Goal: Task Accomplishment & Management: Manage account settings

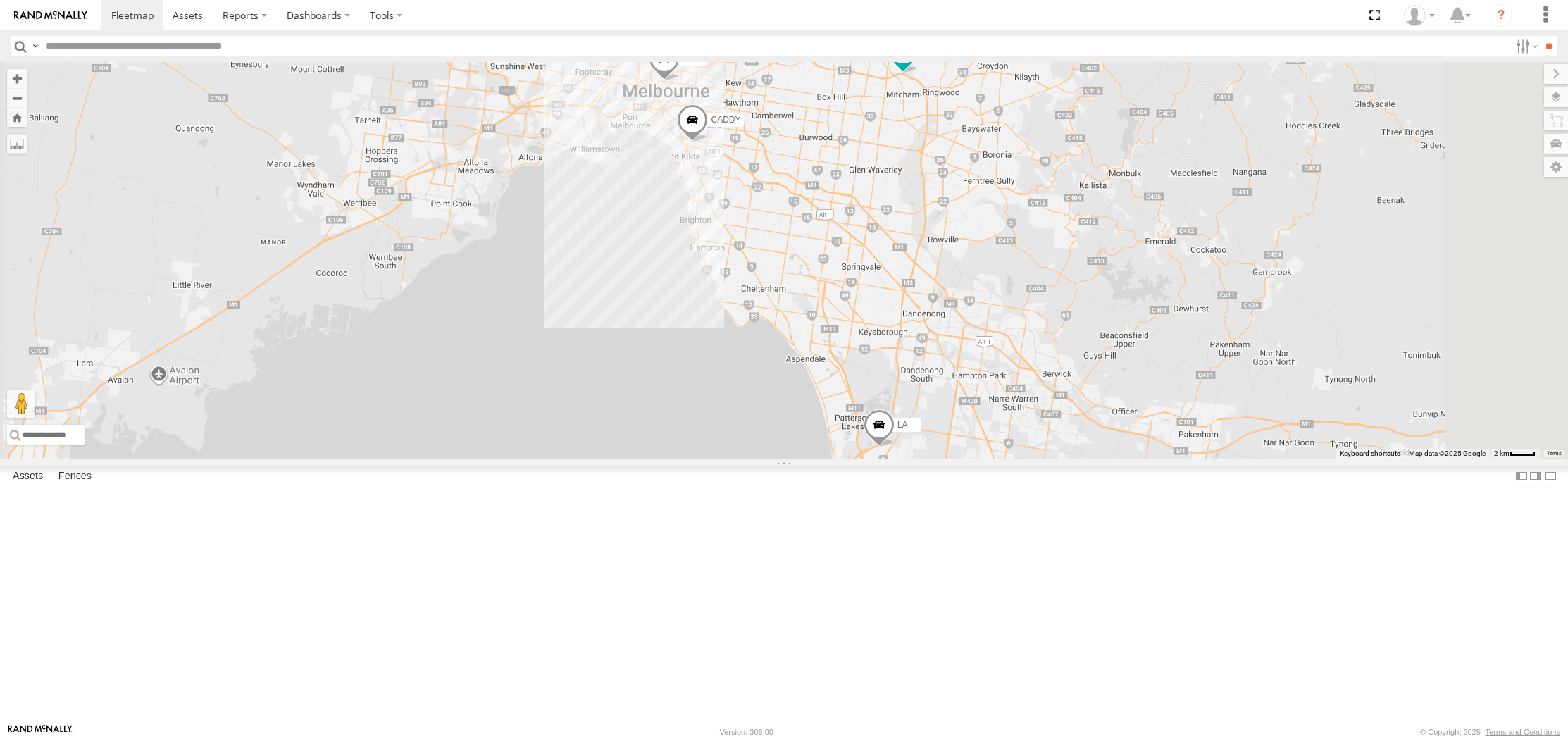
click at [680, 81] on span at bounding box center [664, 62] width 31 height 38
click at [915, 63] on span at bounding box center [903, 51] width 25 height 25
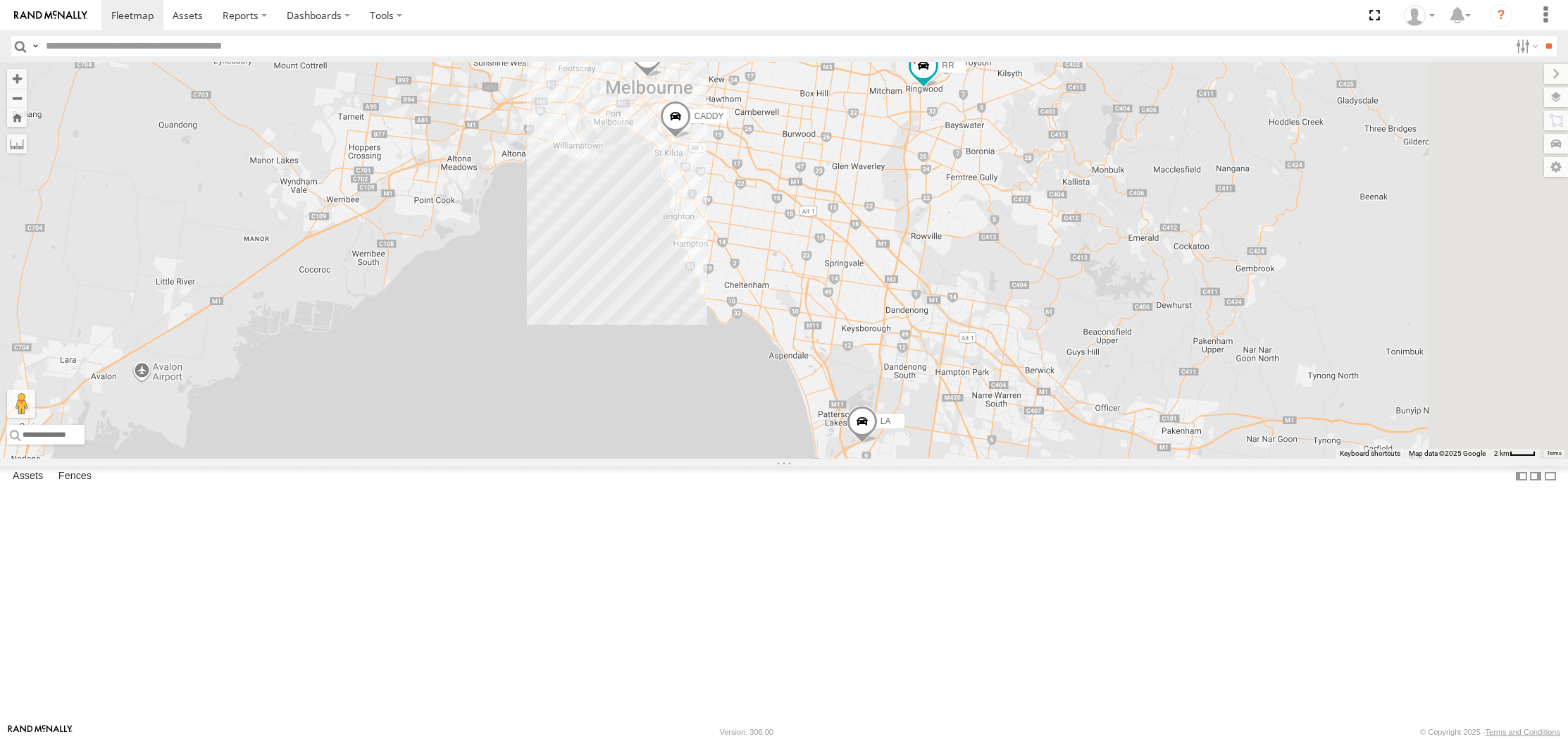
click at [0, 0] on link at bounding box center [0, 0] width 0 height 0
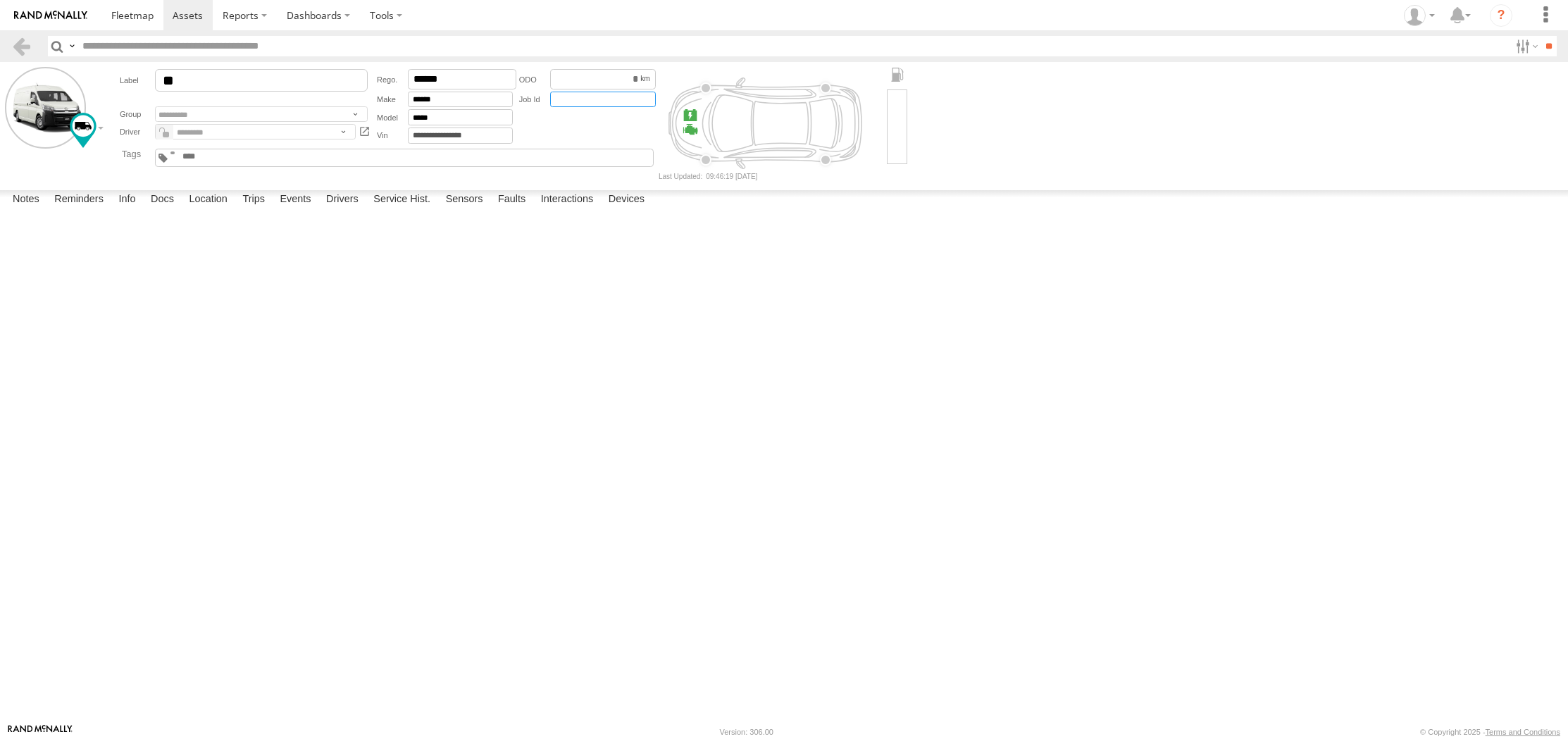
click at [590, 101] on input "text" at bounding box center [603, 99] width 106 height 16
click at [124, 14] on span at bounding box center [132, 15] width 42 height 14
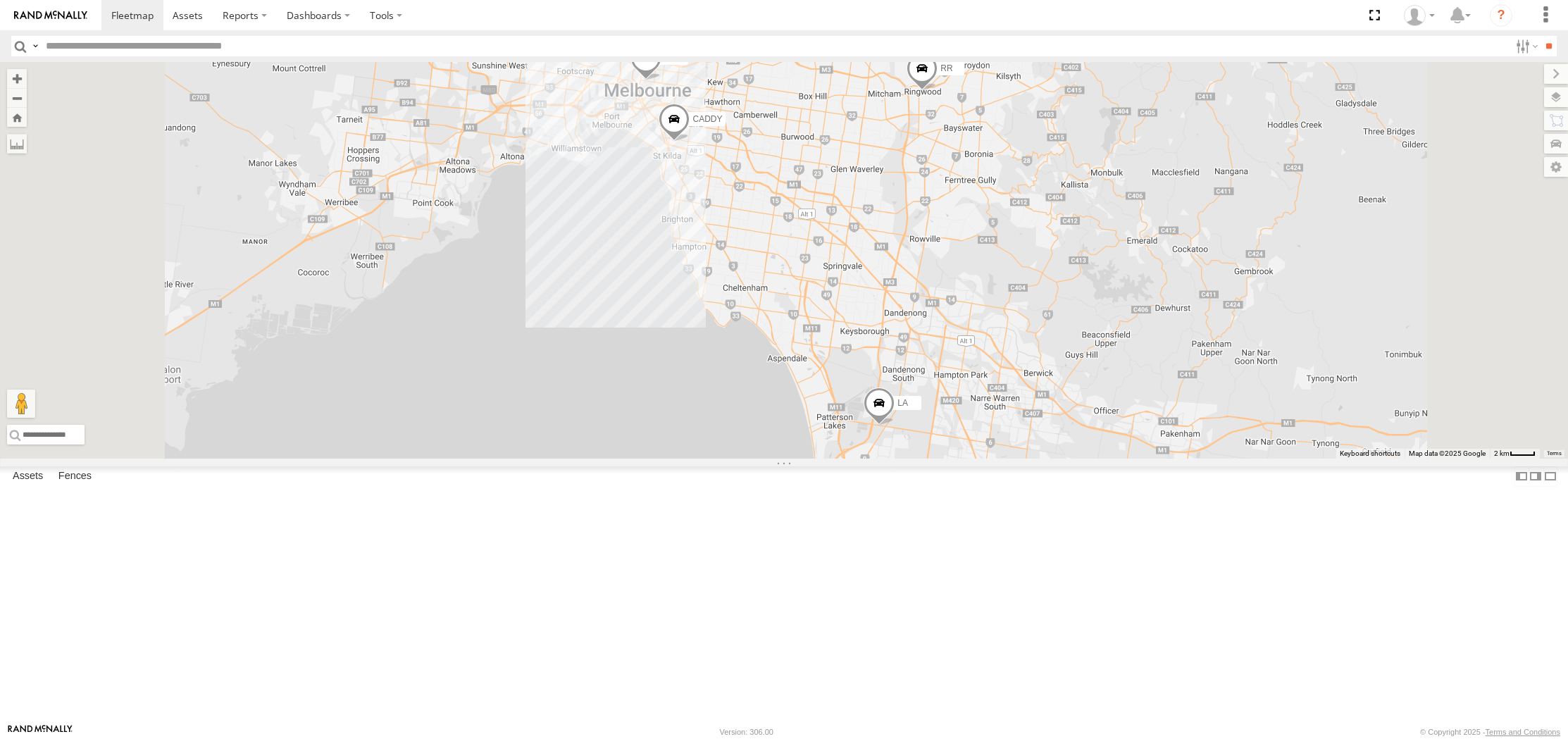
click at [937, 90] on span at bounding box center [922, 71] width 31 height 38
click at [1163, 223] on div "LA KZ CADDY RR RR All Assets Maroondah Hwy Ringwood -37.81388 , 145.23054 0 10:…" at bounding box center [784, 260] width 1568 height 396
click at [661, 80] on span at bounding box center [645, 61] width 31 height 38
click at [1161, 256] on div "LA KZ CADDY RR KZ All Assets Bouverie St Carlton -37.80622 , 144.96133 0 10:00:…" at bounding box center [784, 260] width 1568 height 396
click at [0, 0] on div "KZ" at bounding box center [0, 0] width 0 height 0
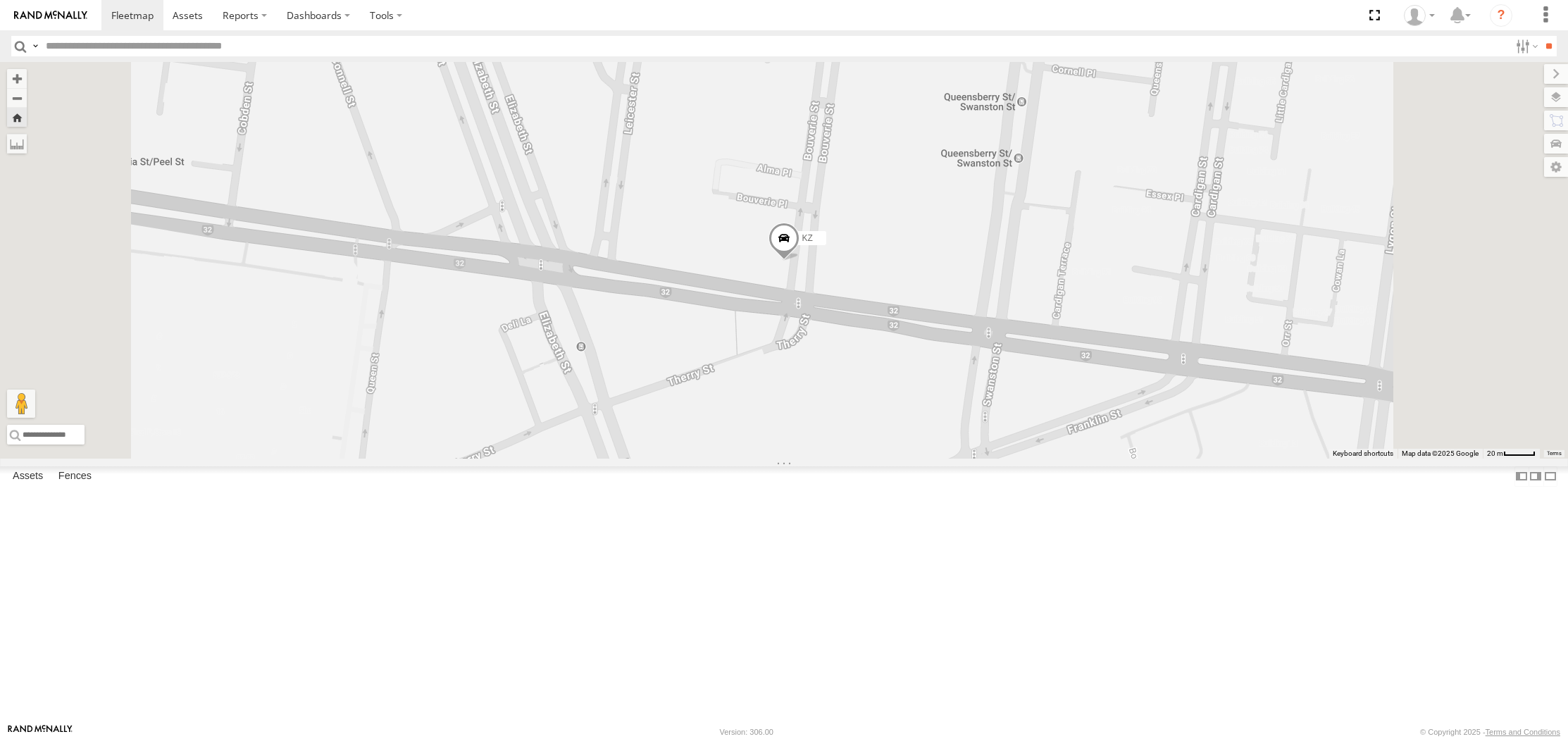
click at [799, 261] on span at bounding box center [784, 241] width 31 height 38
click at [880, 250] on div at bounding box center [784, 239] width 191 height 21
click at [869, 245] on link at bounding box center [860, 240] width 14 height 10
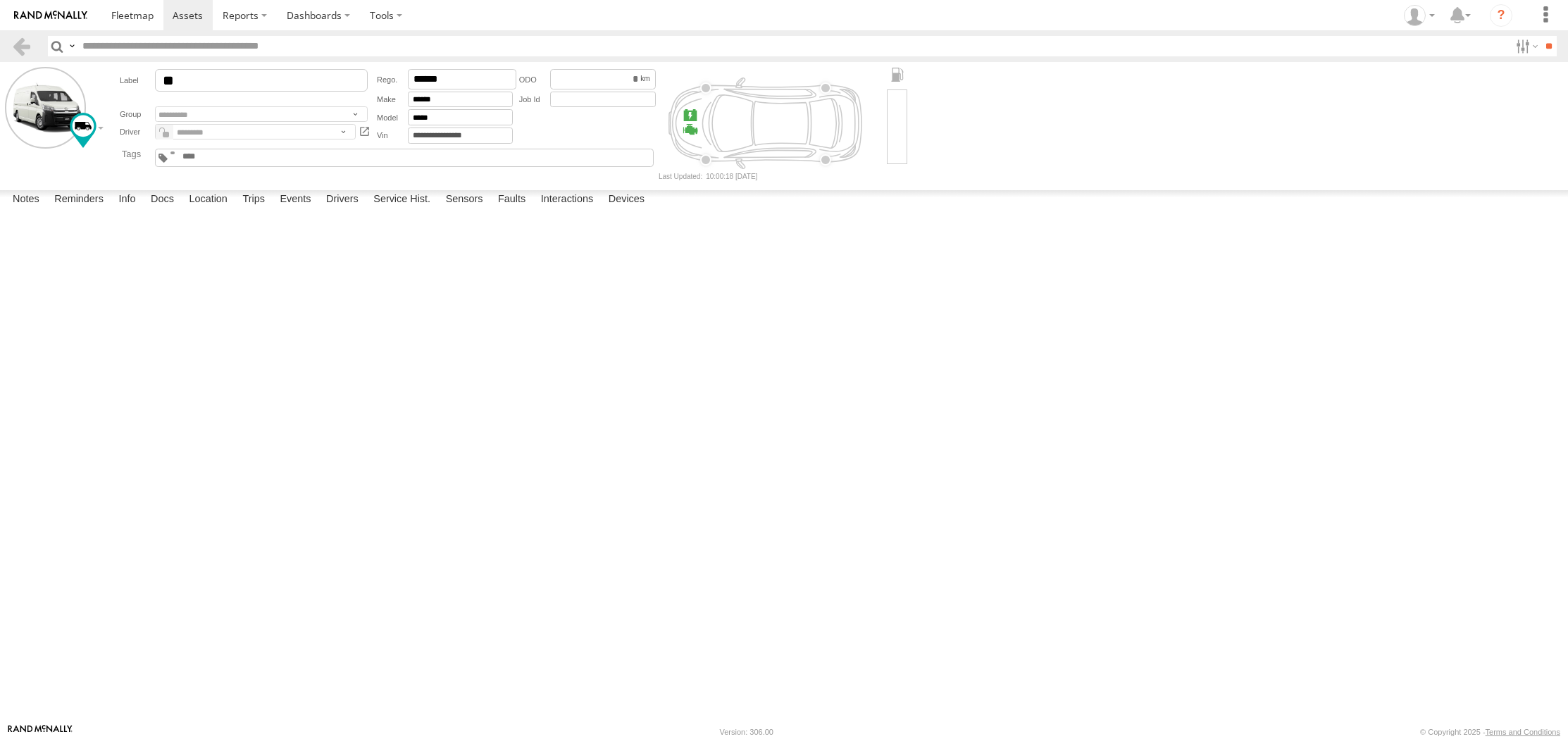
click at [366, 135] on link at bounding box center [364, 131] width 13 height 15
click at [363, 130] on link at bounding box center [364, 131] width 13 height 15
click at [160, 134] on span at bounding box center [164, 132] width 18 height 17
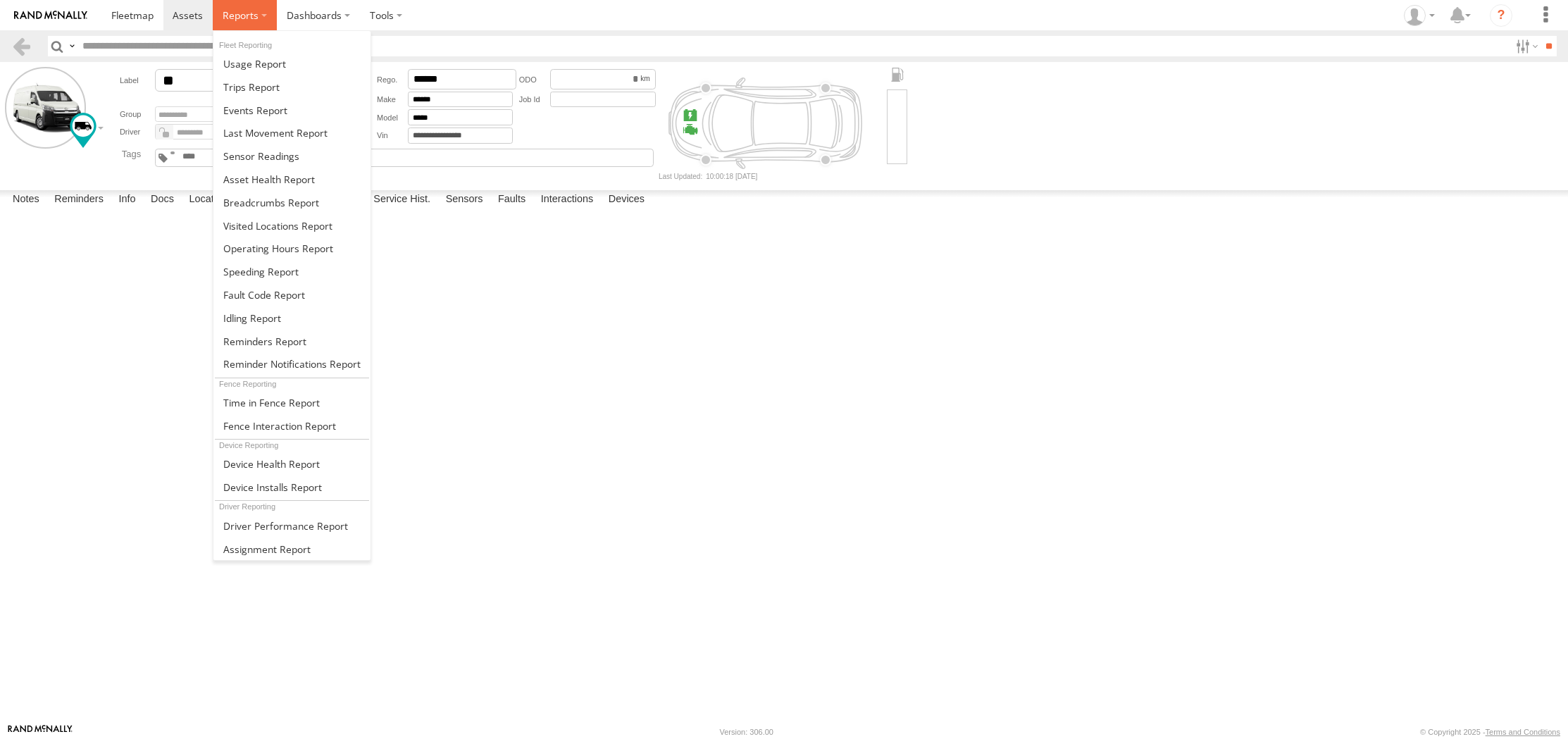
click at [263, 19] on label at bounding box center [245, 15] width 64 height 30
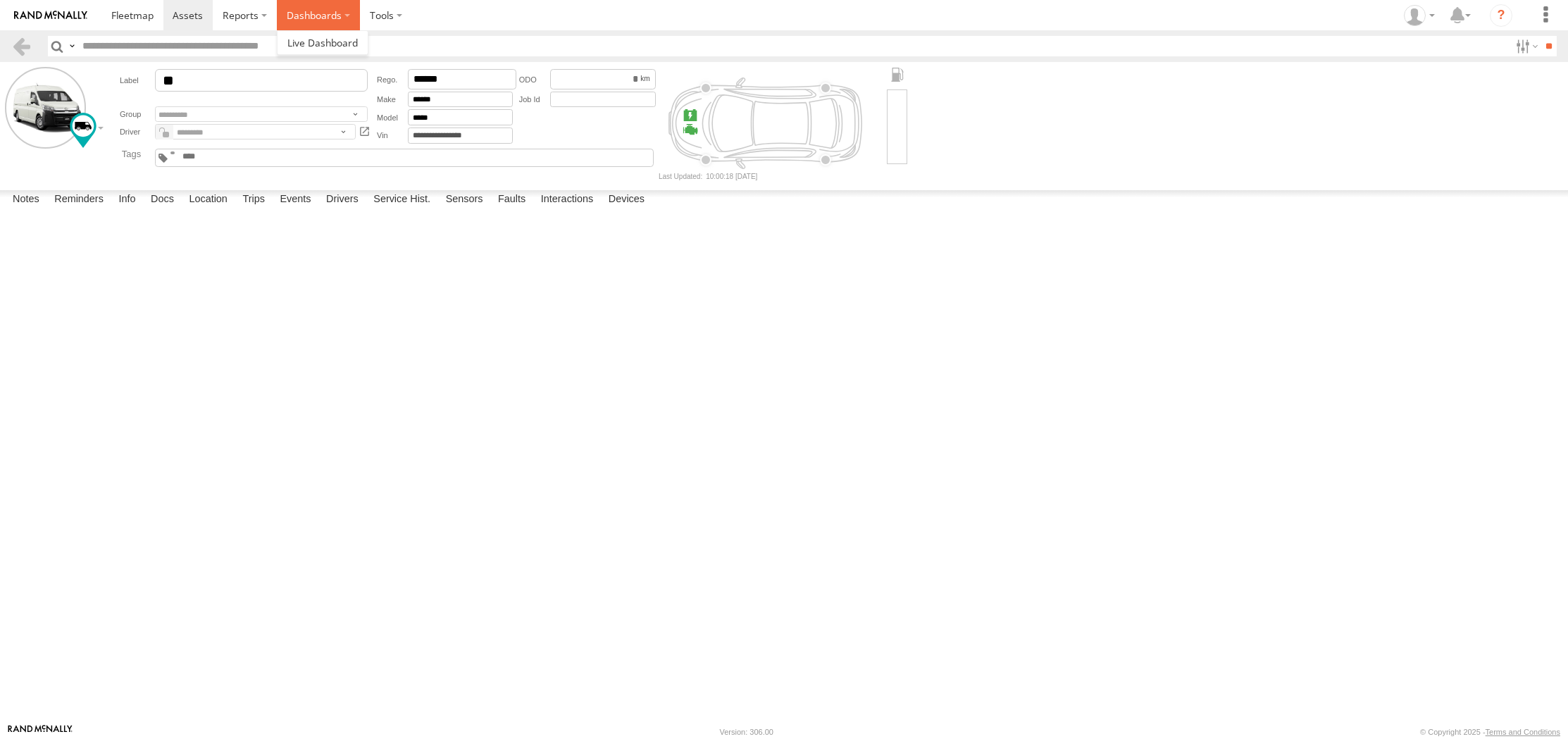
click at [350, 12] on label "Dashboards" at bounding box center [318, 15] width 83 height 30
click at [345, 47] on span at bounding box center [322, 42] width 70 height 14
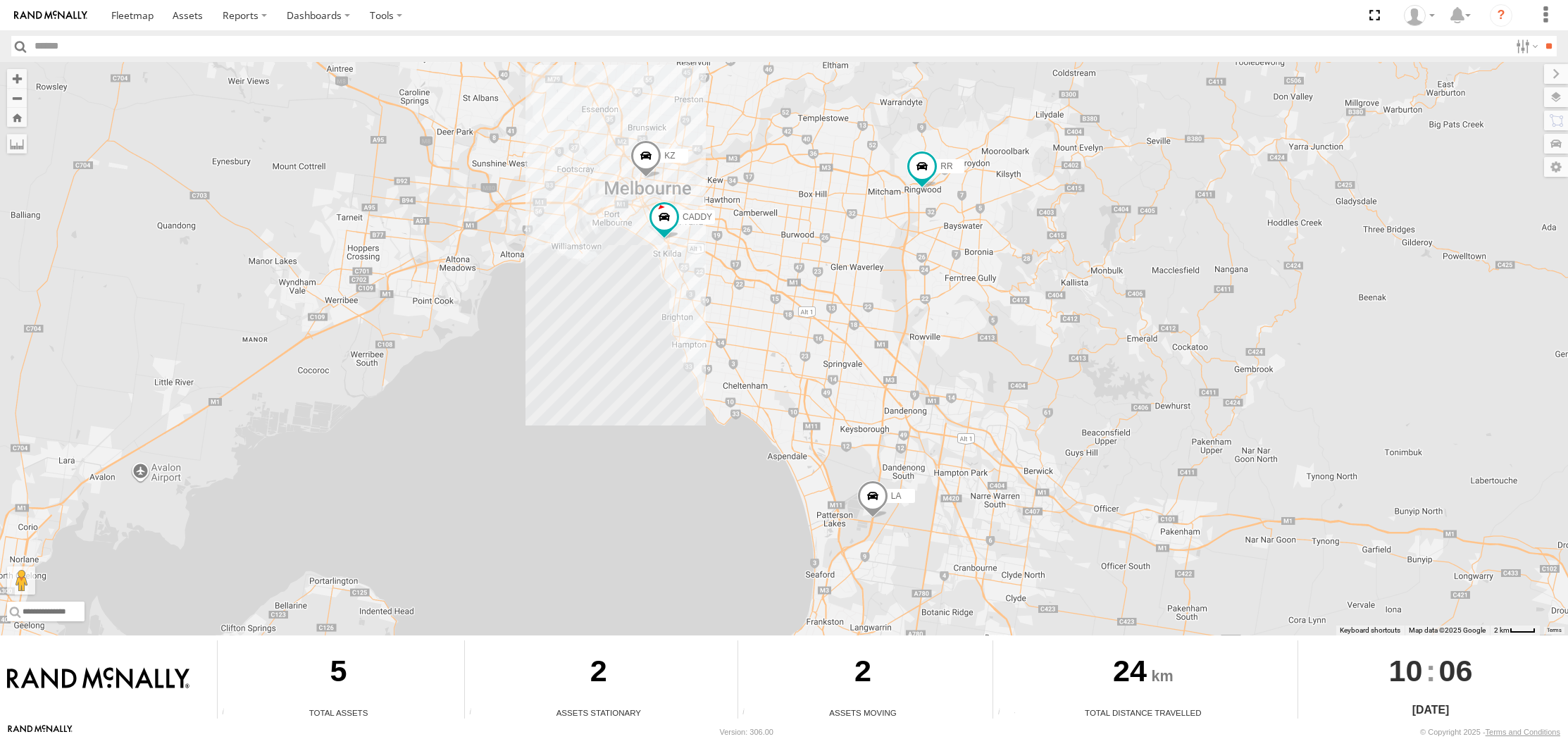
click at [803, 674] on div "2" at bounding box center [863, 673] width 250 height 66
click at [577, 654] on div "2" at bounding box center [598, 673] width 267 height 66
click at [11, 142] on label at bounding box center [16, 143] width 19 height 19
click at [13, 141] on label at bounding box center [16, 143] width 19 height 19
click at [351, 16] on label "Dashboards" at bounding box center [318, 15] width 83 height 30
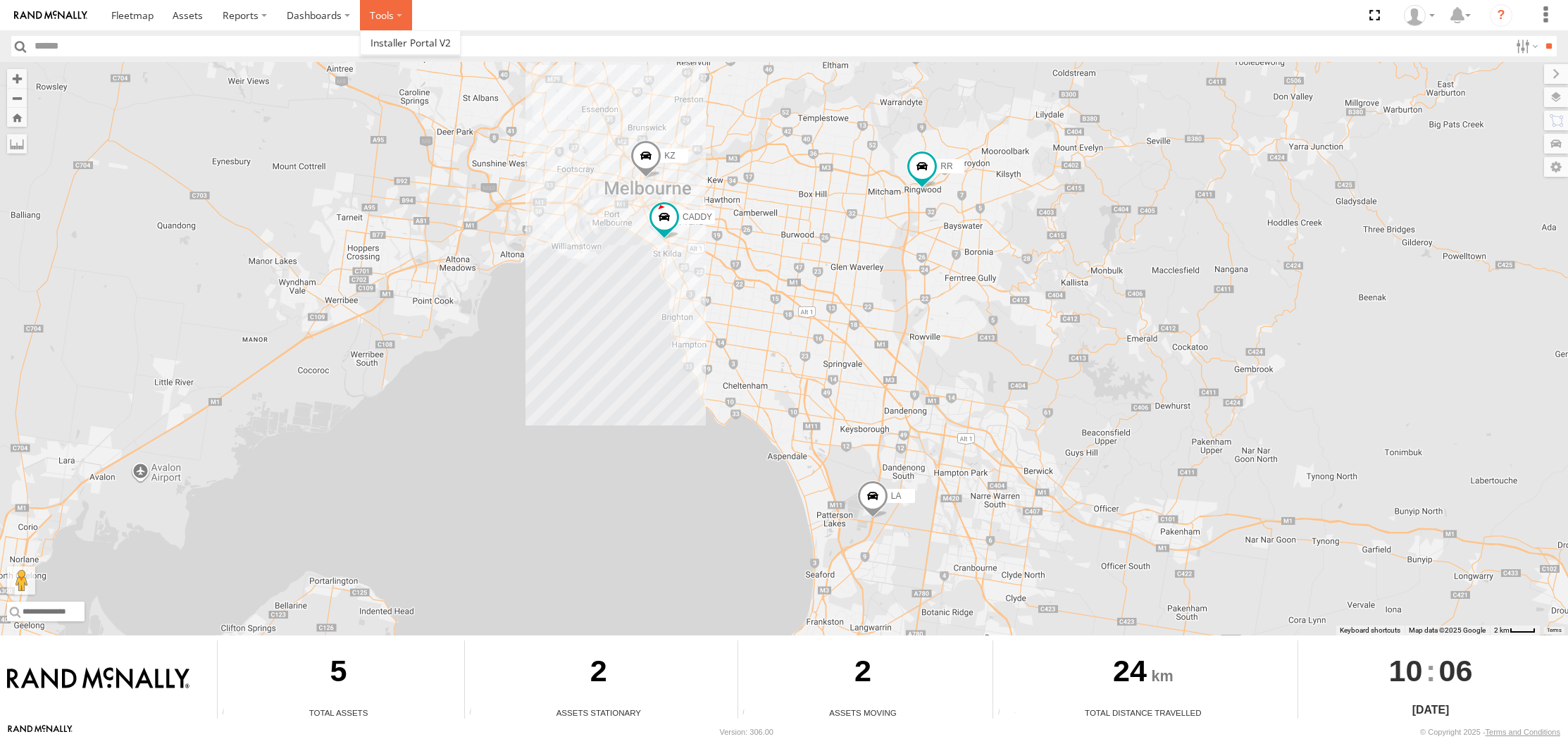
click at [391, 15] on label at bounding box center [386, 15] width 52 height 30
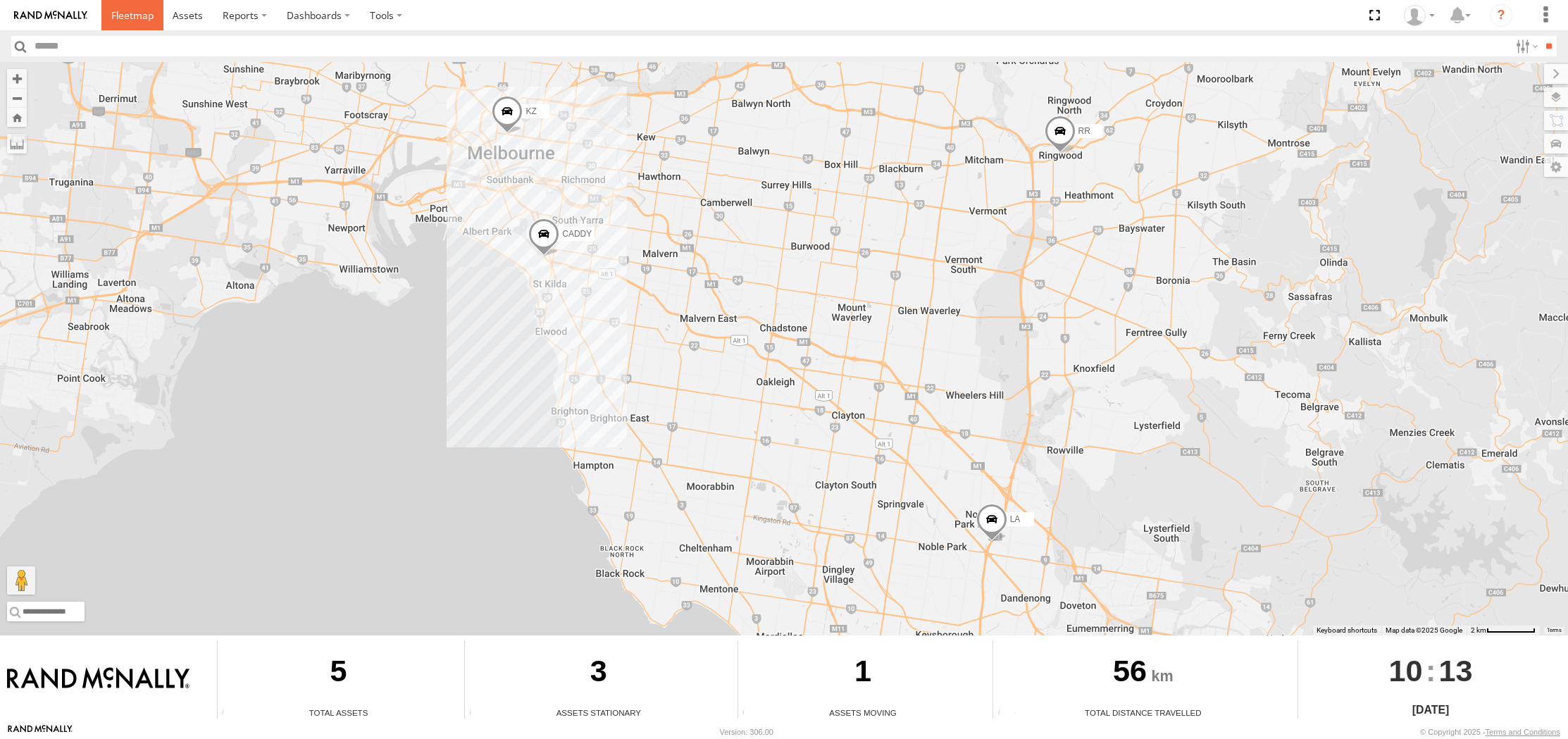
click at [122, 14] on span at bounding box center [132, 15] width 42 height 14
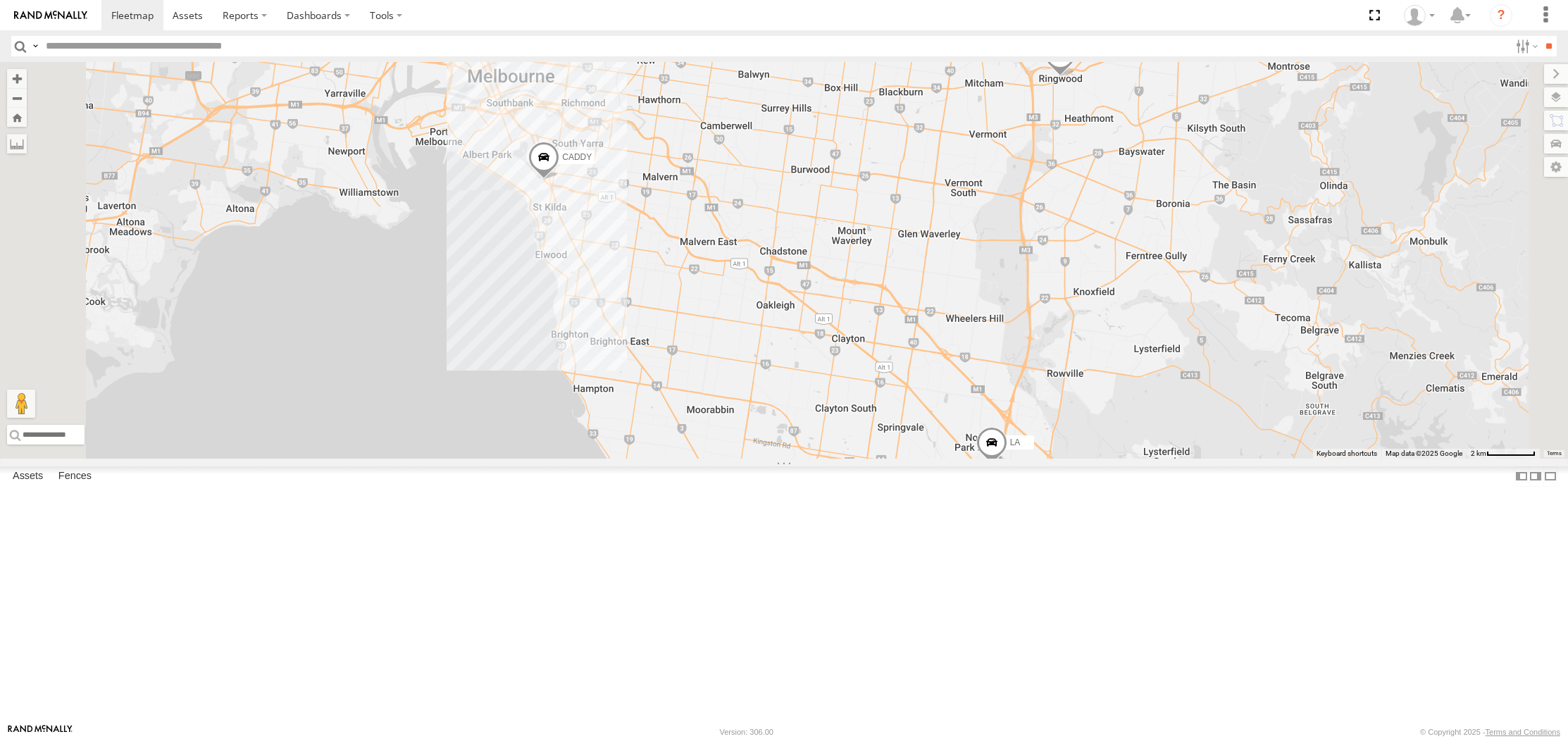
click at [559, 179] on span at bounding box center [544, 159] width 31 height 38
click at [628, 163] on link at bounding box center [621, 158] width 14 height 10
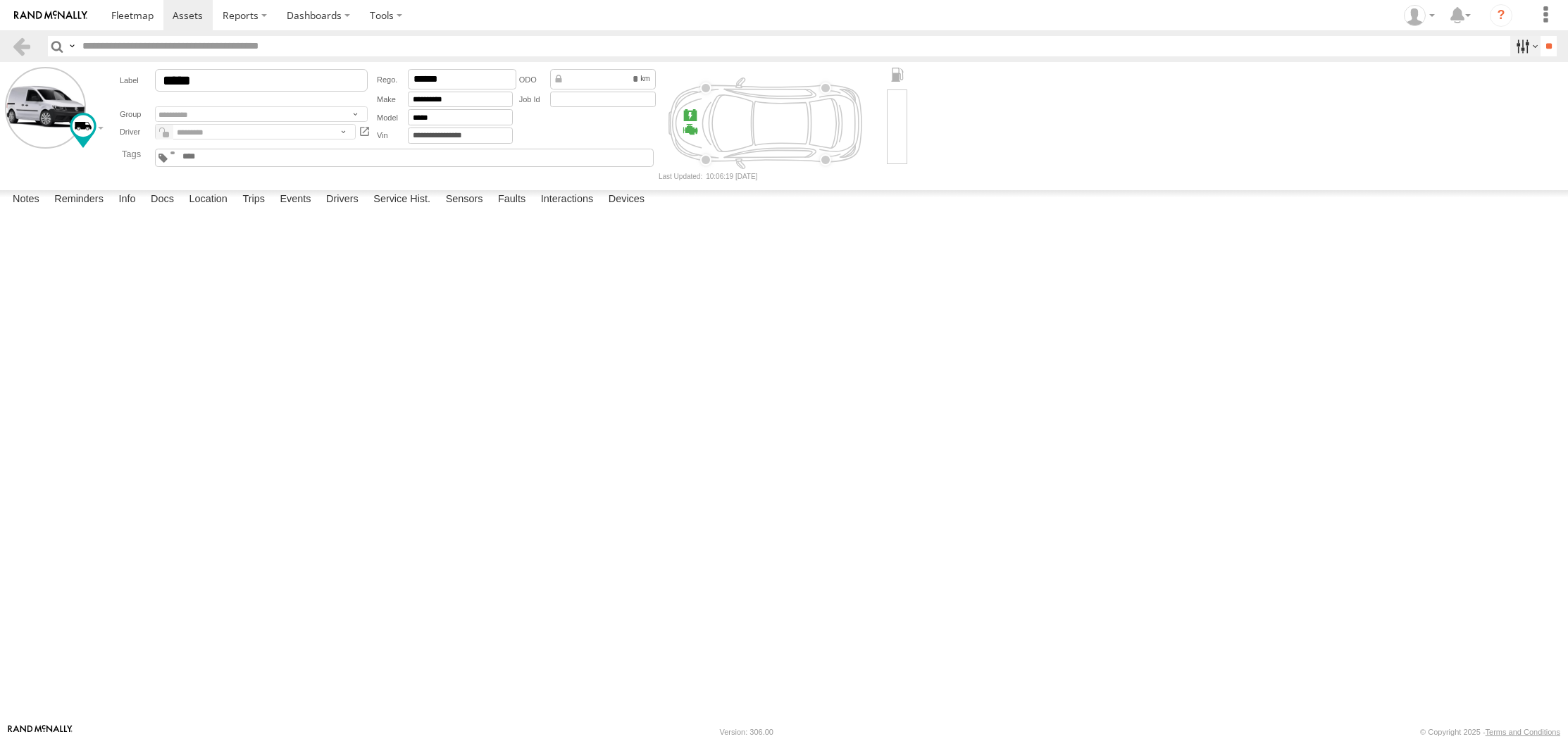
click at [1520, 48] on label at bounding box center [1525, 46] width 30 height 20
click at [1520, 47] on label at bounding box center [1525, 46] width 30 height 20
click at [541, 132] on div "********" at bounding box center [587, 106] width 143 height 78
click at [130, 10] on span at bounding box center [132, 15] width 42 height 14
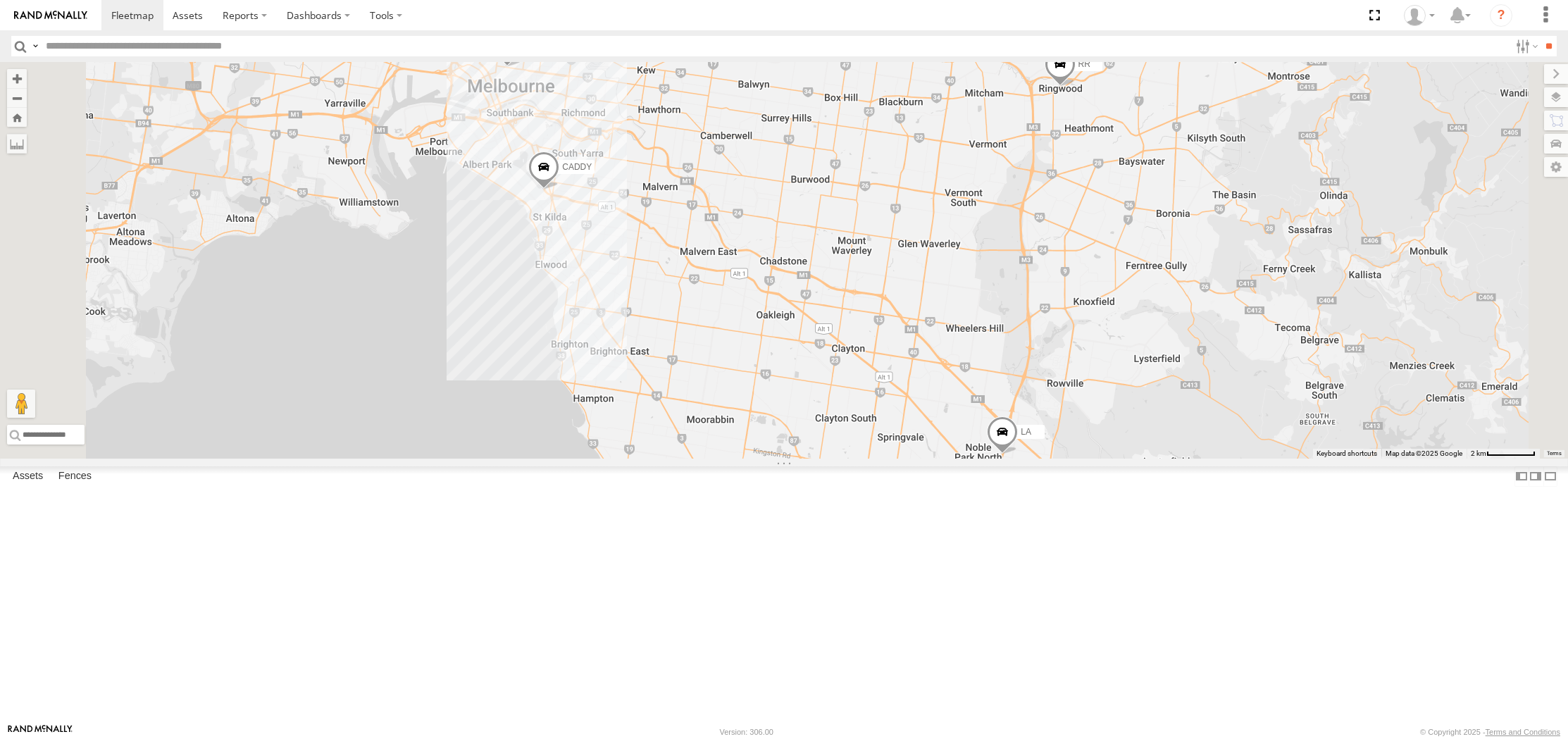
click at [0, 0] on span at bounding box center [0, 0] width 0 height 0
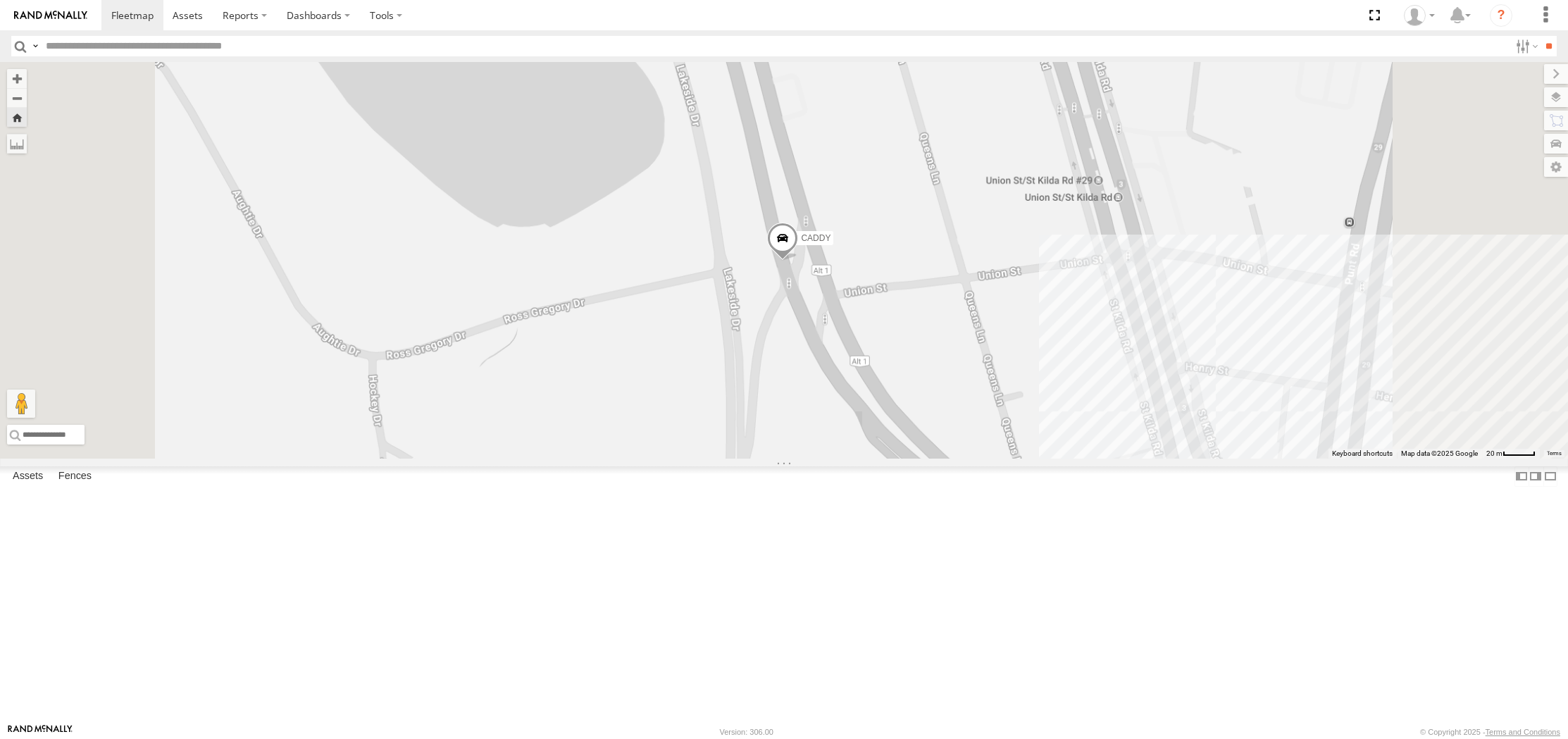
click at [0, 0] on link at bounding box center [0, 0] width 0 height 0
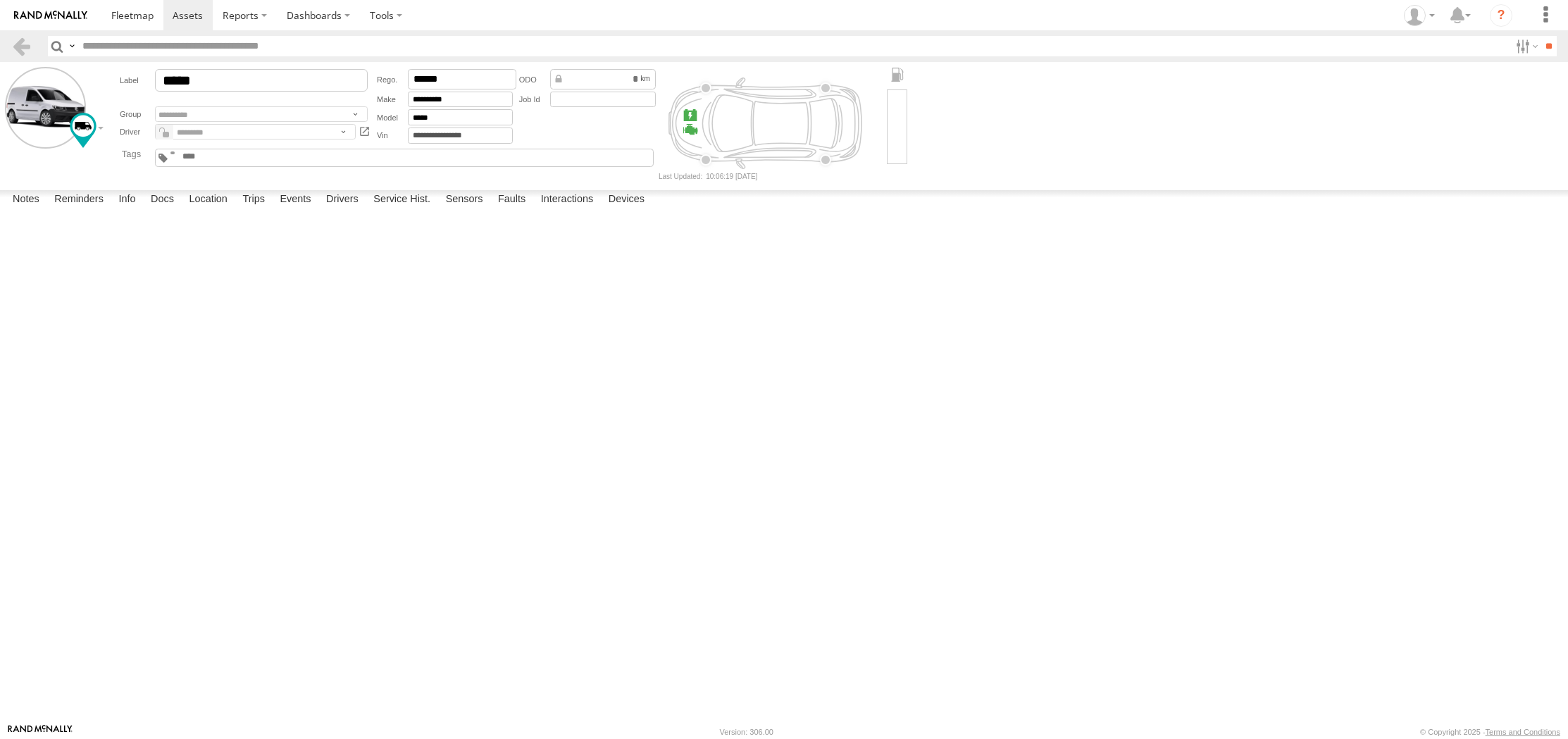
click at [249, 157] on input "text" at bounding box center [215, 157] width 68 height 10
click at [380, 163] on div "Car Pool Stolen" at bounding box center [404, 158] width 499 height 19
click at [272, 77] on input "*****" at bounding box center [261, 80] width 213 height 23
click at [0, 0] on textarea at bounding box center [0, 0] width 0 height 0
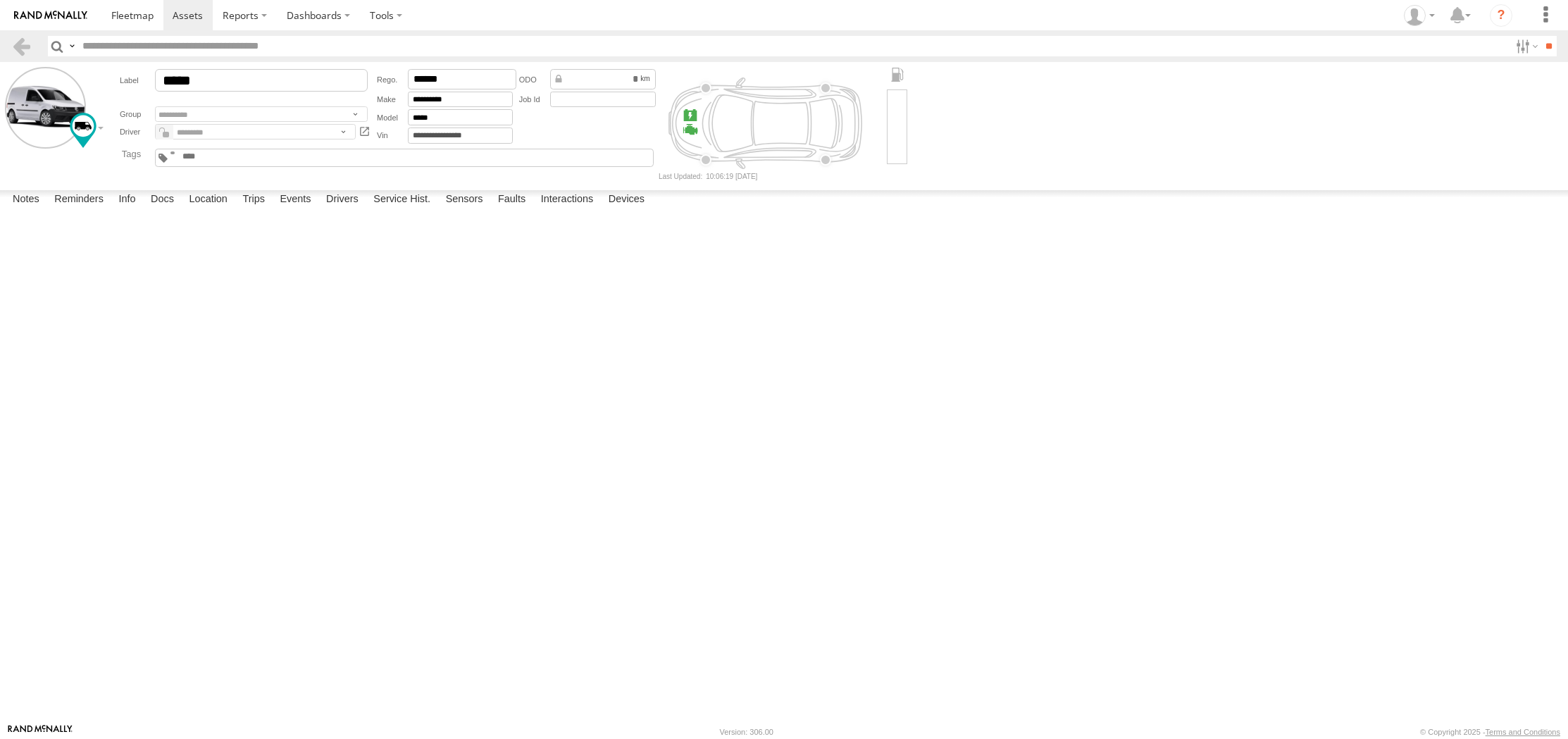
click at [0, 0] on div "Type" at bounding box center [0, 0] width 0 height 0
click at [0, 0] on div "Note" at bounding box center [0, 0] width 0 height 0
click at [91, 122] on div at bounding box center [171, 124] width 203 height 24
click at [98, 129] on div at bounding box center [171, 124] width 203 height 24
click at [304, 14] on label "Dashboards" at bounding box center [318, 15] width 83 height 30
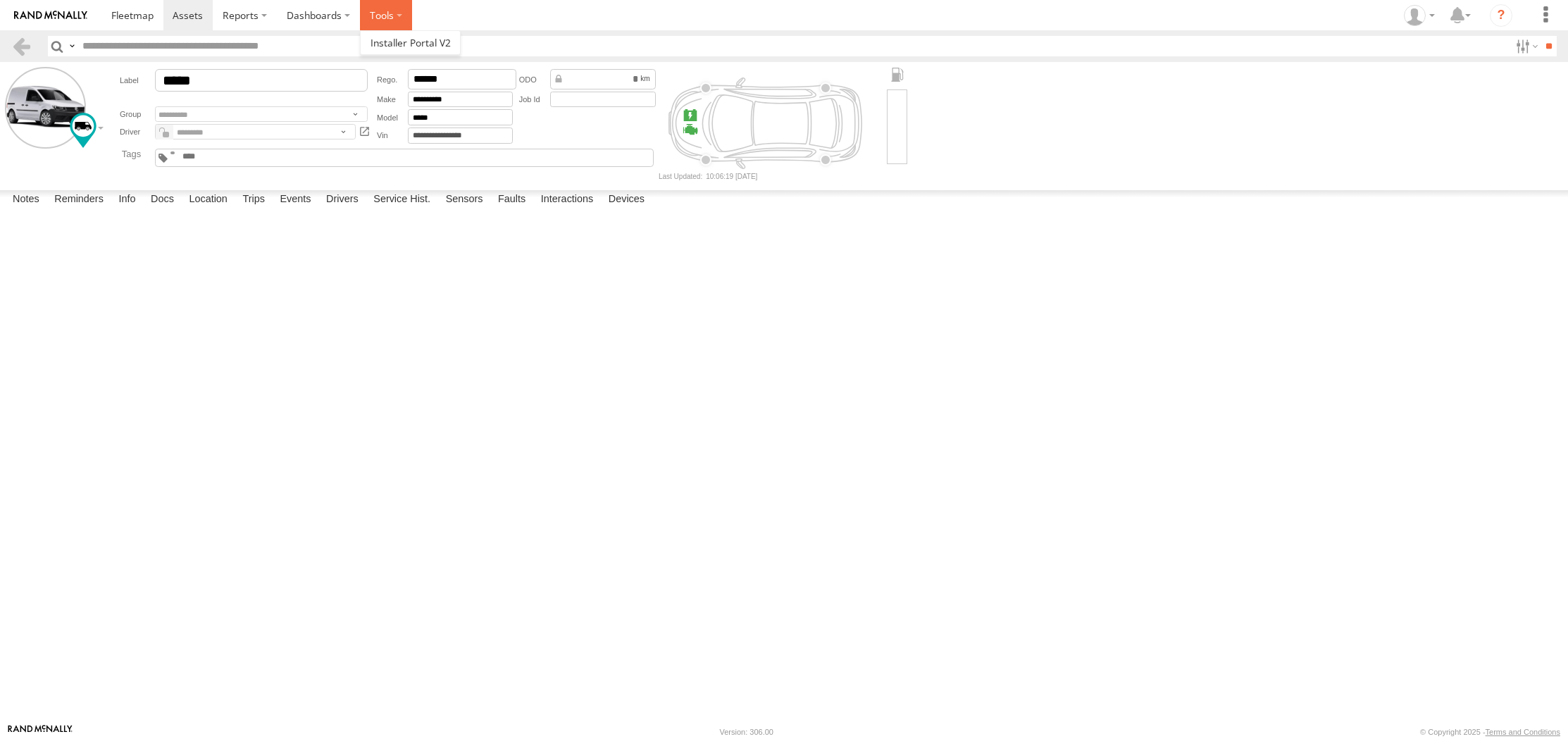
click at [375, 14] on label at bounding box center [386, 15] width 52 height 30
click at [314, 14] on label "Dashboards" at bounding box center [318, 15] width 83 height 30
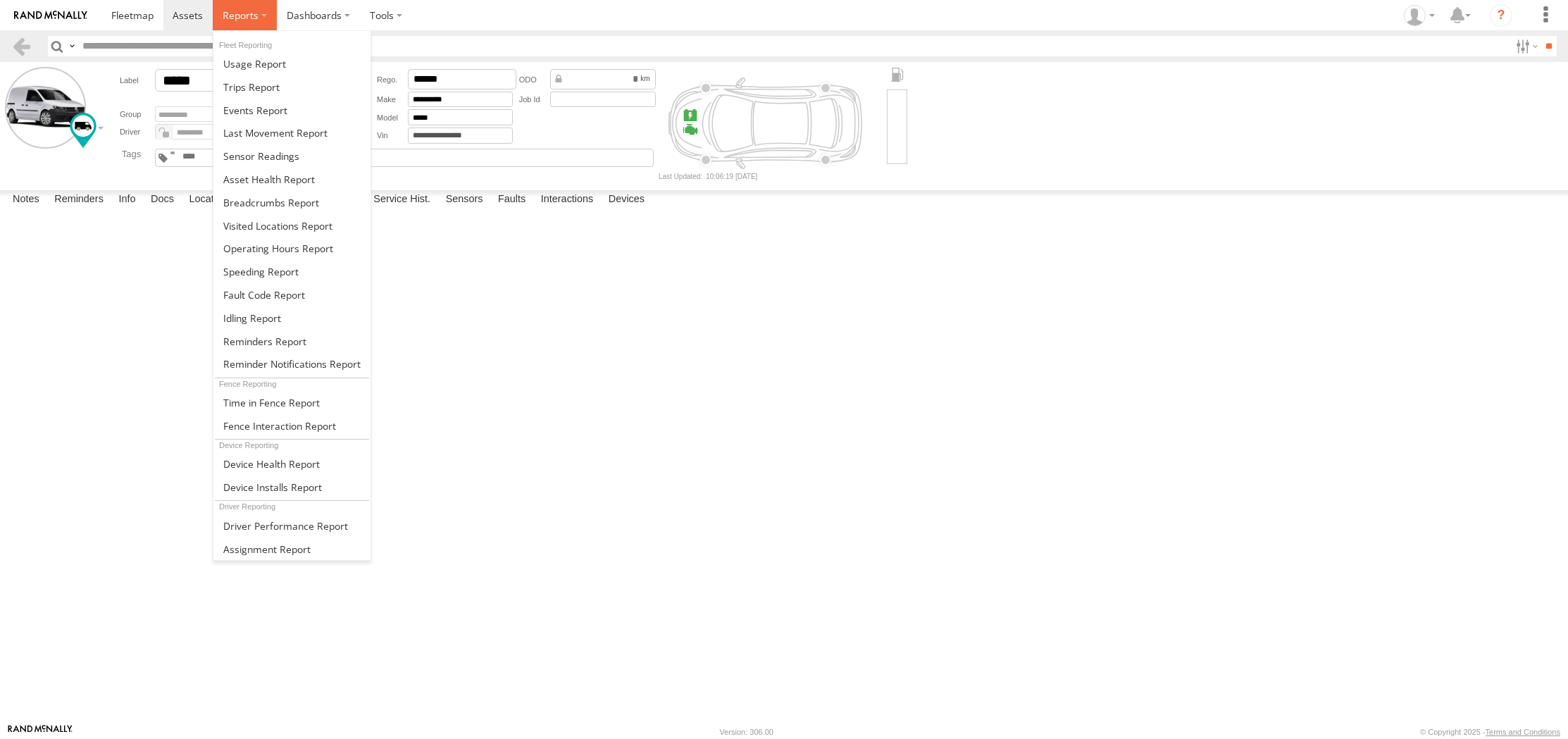
click at [257, 18] on span at bounding box center [240, 15] width 36 height 14
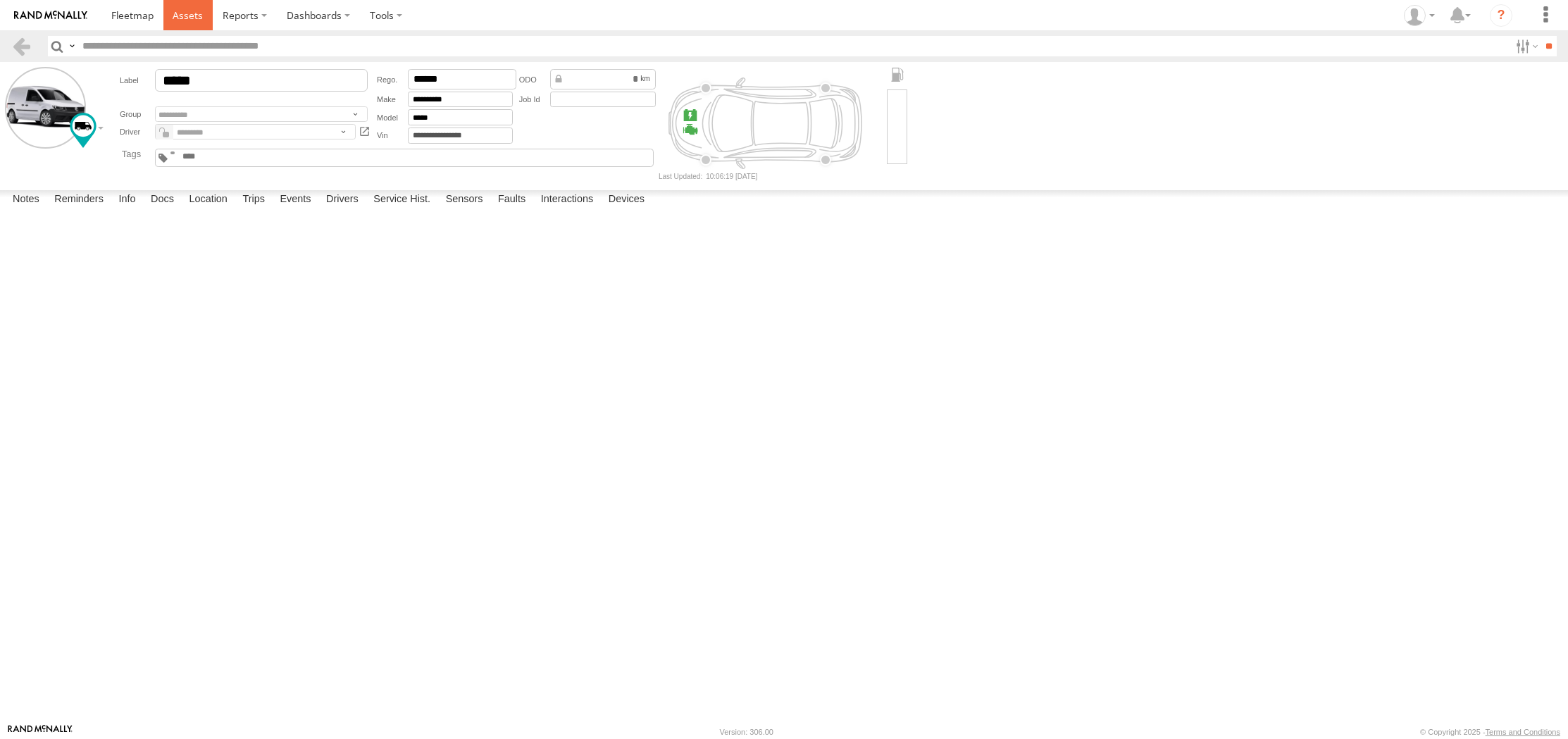
click at [190, 25] on link at bounding box center [188, 15] width 50 height 30
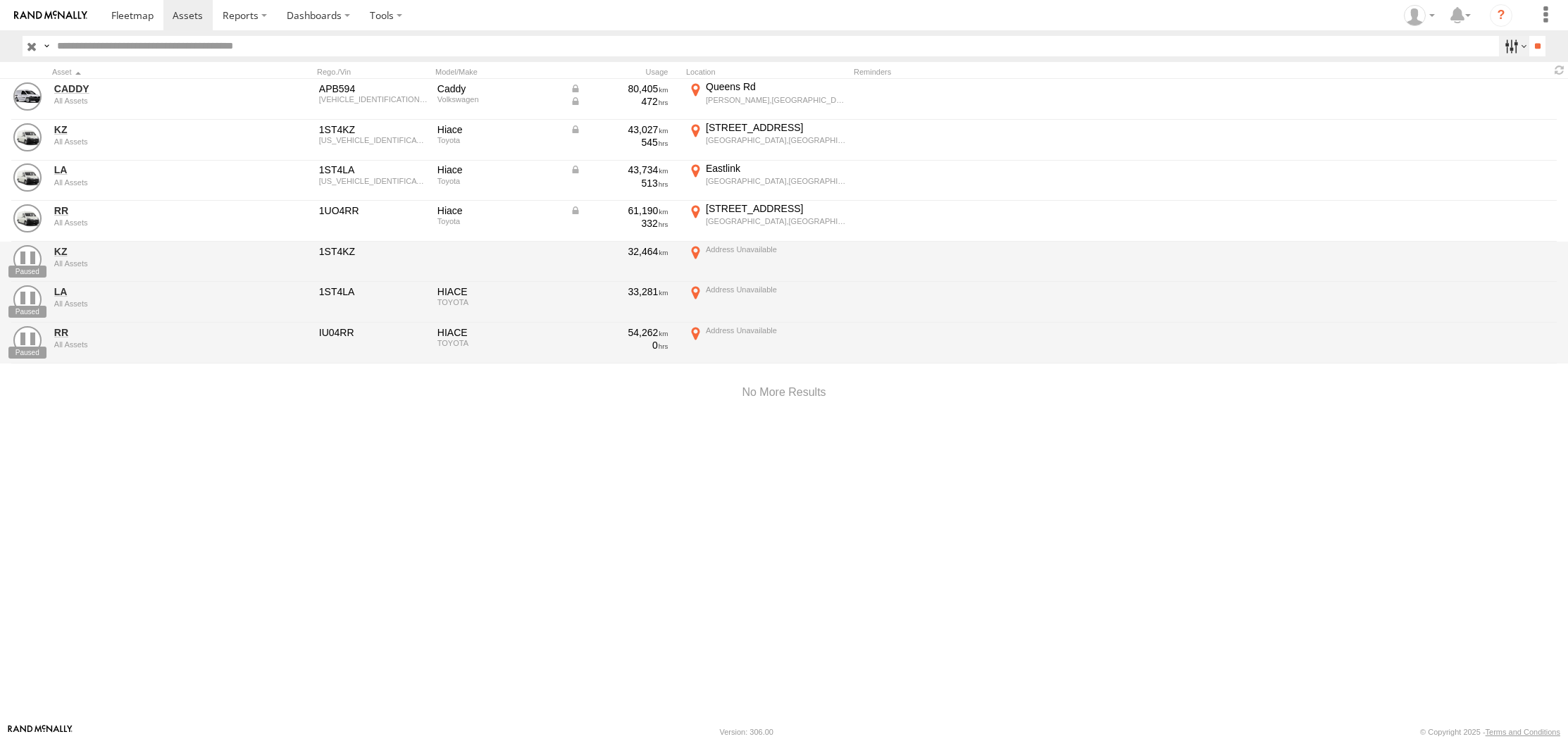
click at [1501, 48] on label at bounding box center [1514, 46] width 30 height 20
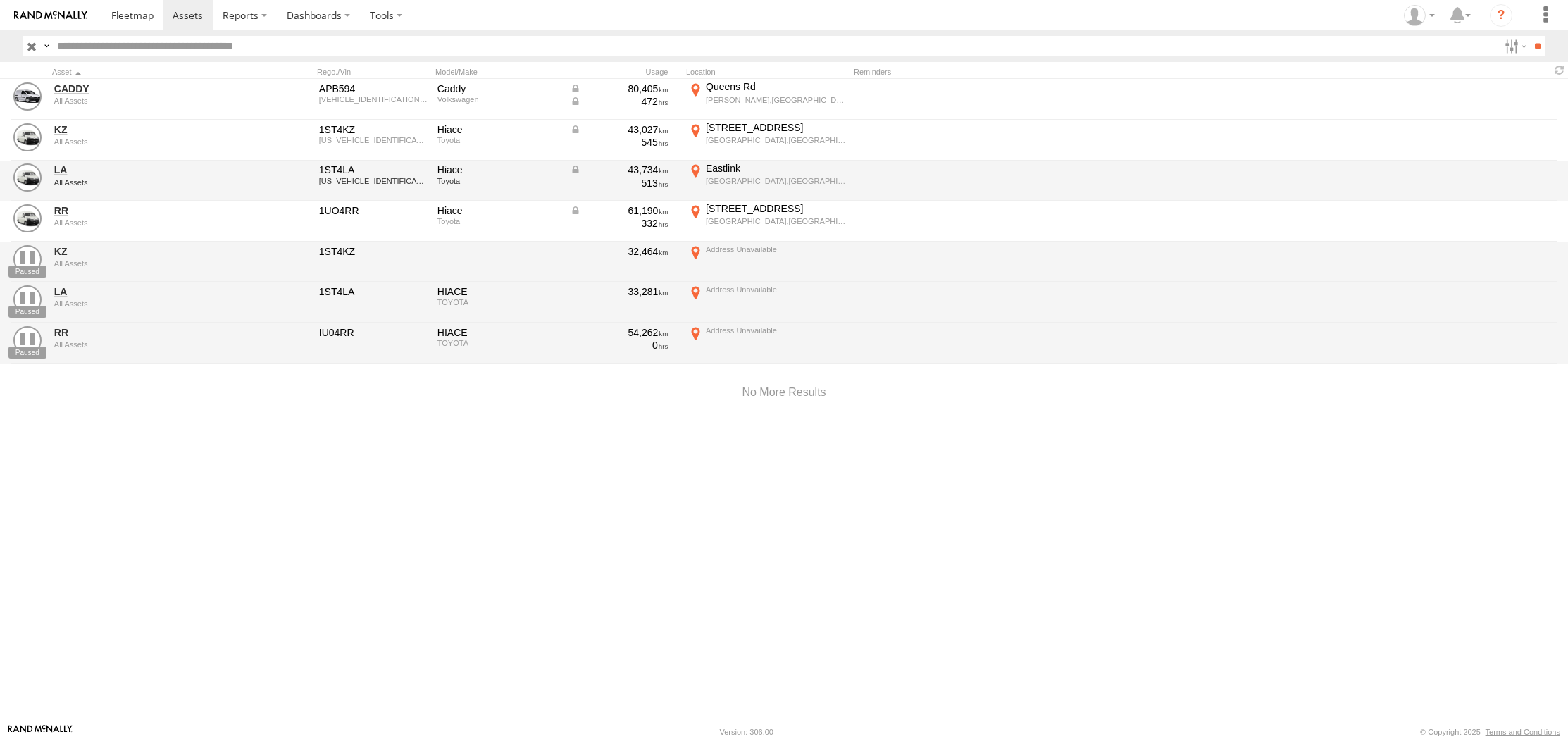
click at [573, 167] on div "43,734" at bounding box center [619, 169] width 98 height 13
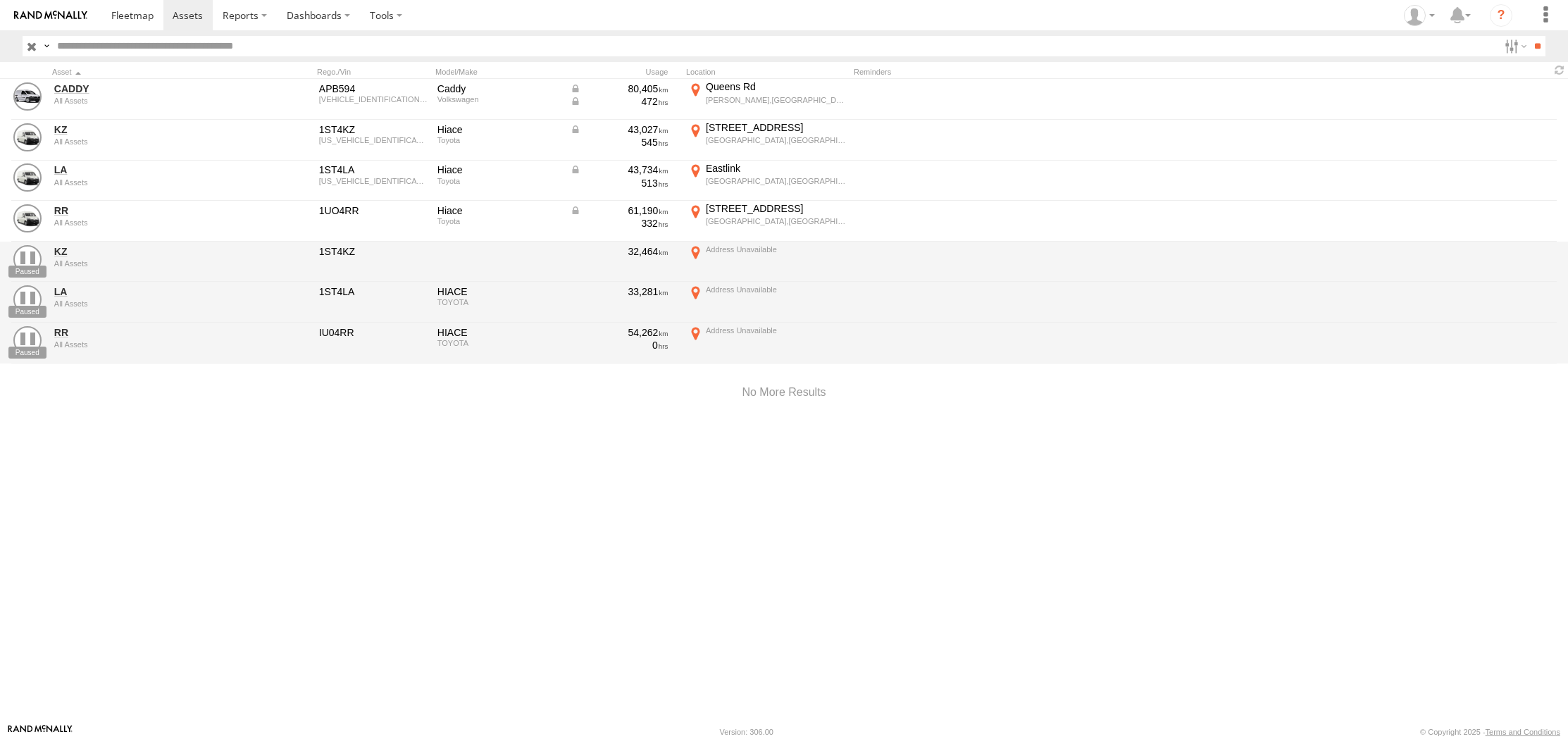
click at [50, 47] on label at bounding box center [46, 46] width 11 height 20
